Goal: Use online tool/utility: Utilize a website feature to perform a specific function

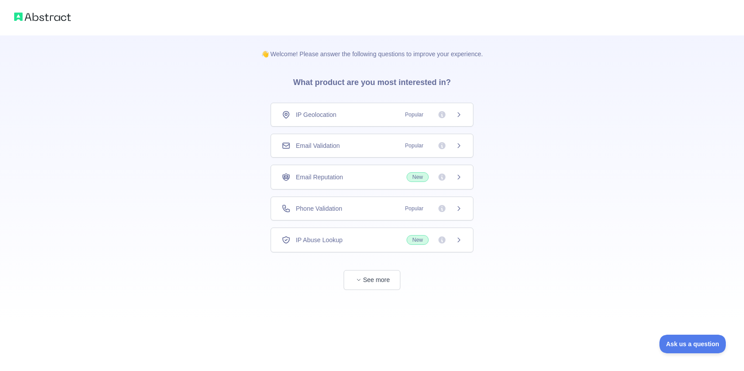
click at [335, 238] on span "IP Abuse Lookup" at bounding box center [319, 240] width 47 height 9
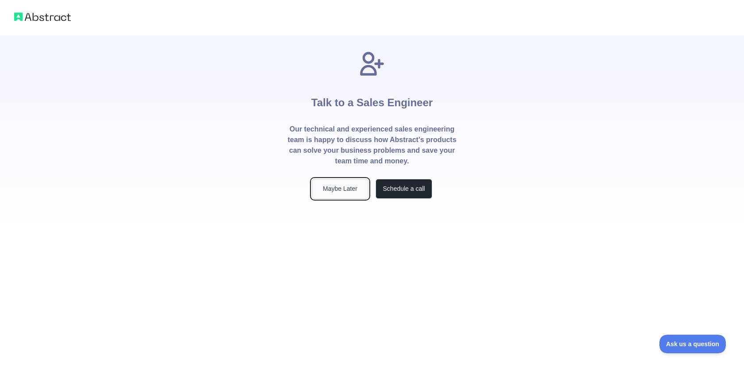
click at [349, 194] on button "Maybe Later" at bounding box center [340, 189] width 57 height 20
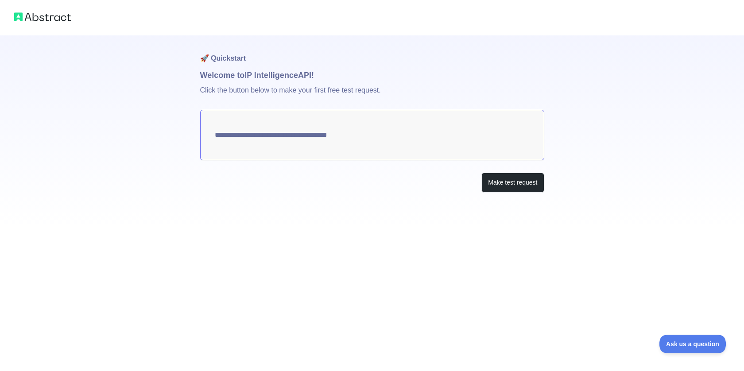
type textarea "**********"
click at [333, 137] on textarea "**********" at bounding box center [372, 135] width 344 height 50
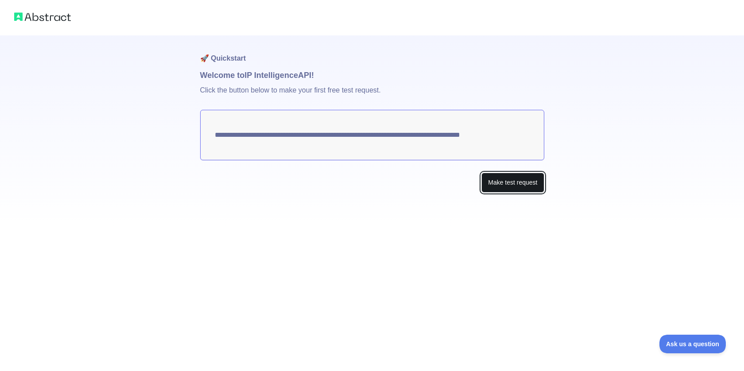
click at [495, 187] on button "Make test request" at bounding box center [512, 183] width 62 height 20
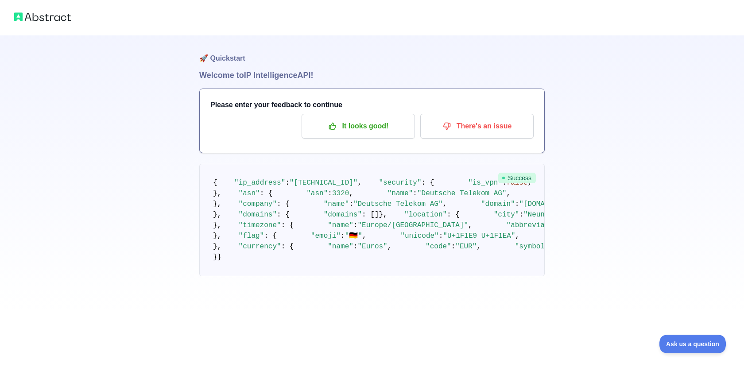
scroll to position [298, 0]
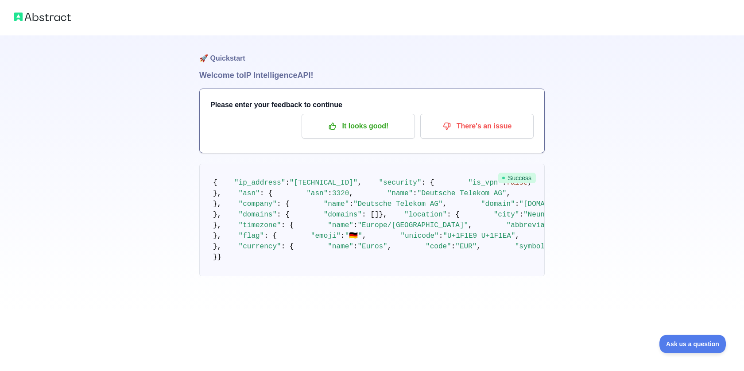
click at [579, 233] on span ""[URL][DOMAIN_NAME]"" at bounding box center [621, 236] width 85 height 8
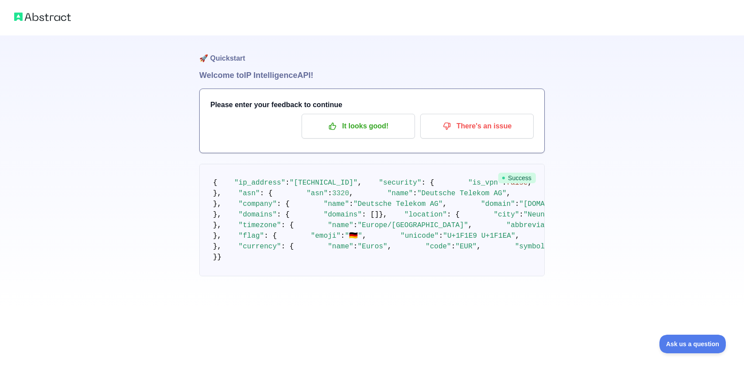
click at [579, 232] on span ""[URL][DOMAIN_NAME]"" at bounding box center [621, 236] width 85 height 8
copy span "[URL][DOMAIN_NAME]"
click at [358, 179] on span ""[TECHNICAL_ID]"" at bounding box center [324, 183] width 68 height 8
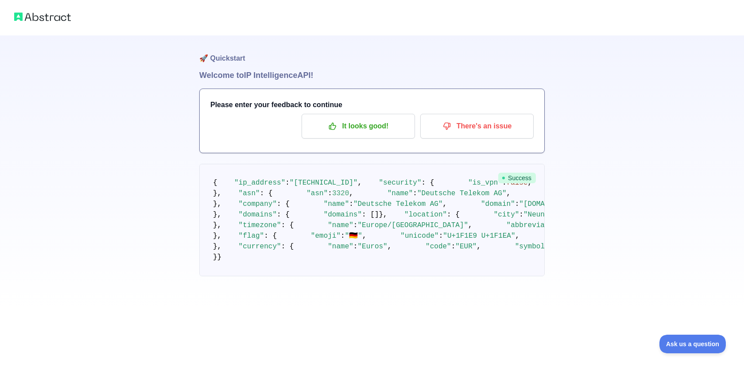
click at [358, 179] on span ""[TECHNICAL_ID]"" at bounding box center [324, 183] width 68 height 8
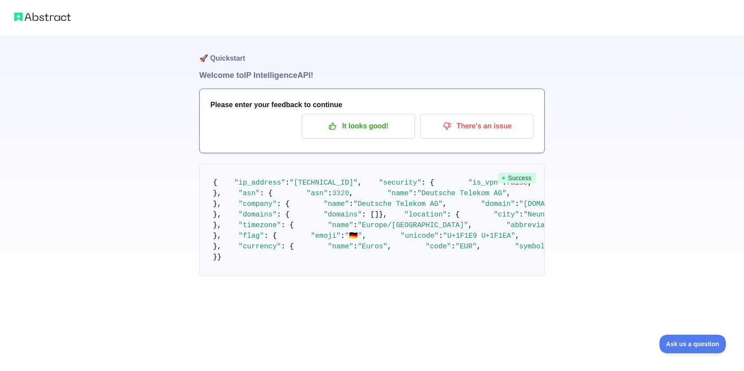
click at [358, 179] on span ""[TECHNICAL_ID]"" at bounding box center [324, 183] width 68 height 8
click at [381, 129] on p "It looks good!" at bounding box center [358, 126] width 100 height 15
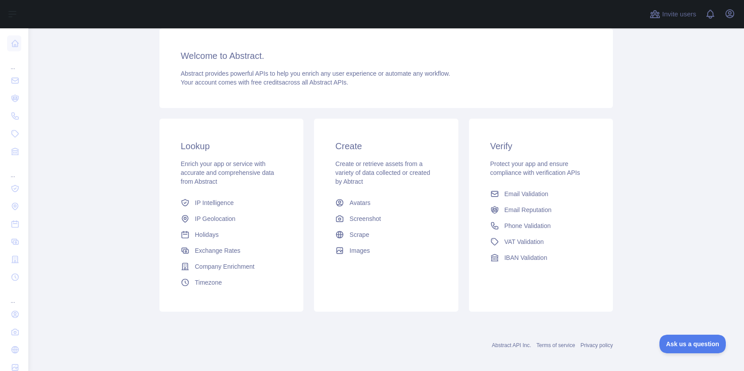
scroll to position [66, 0]
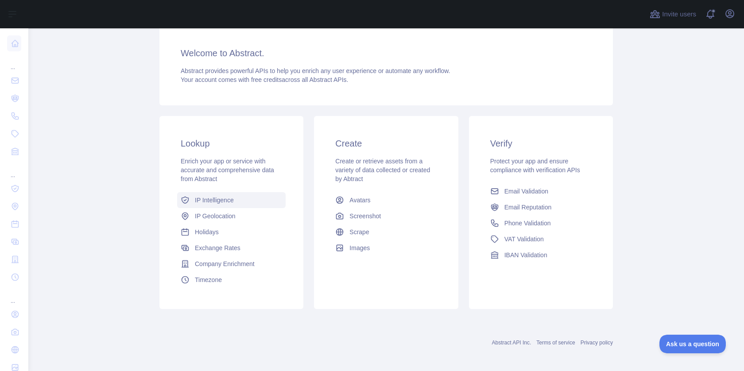
click at [225, 204] on span "IP Intelligence" at bounding box center [214, 200] width 39 height 9
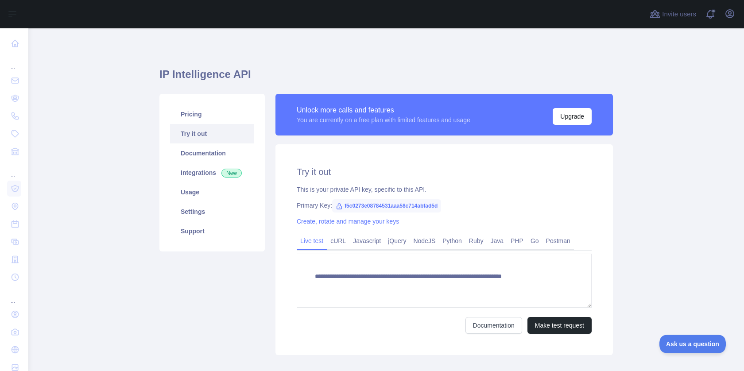
type textarea "**********"
click at [553, 323] on button "Make test request" at bounding box center [559, 325] width 64 height 17
